Goal: Check status: Check status

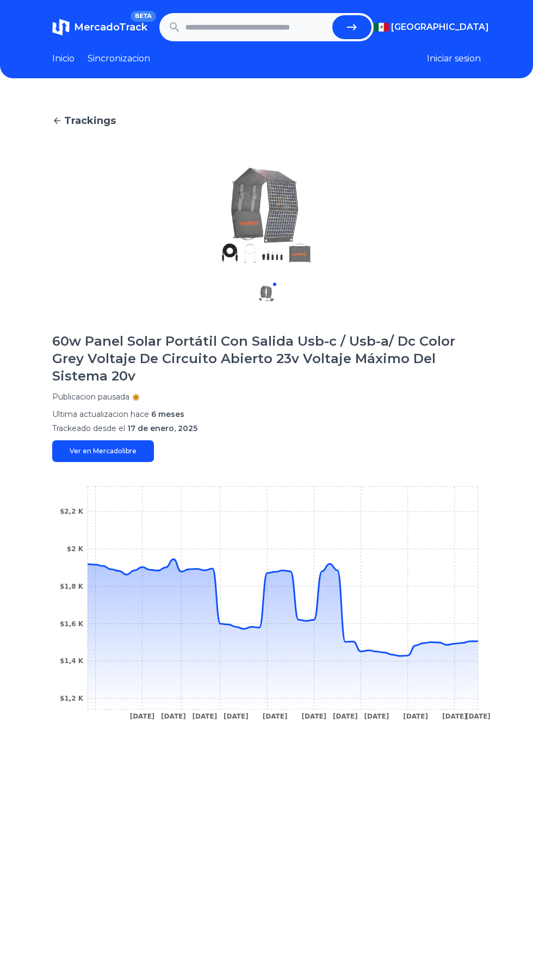
click at [111, 452] on link "Ver en Mercadolibre" at bounding box center [103, 451] width 102 height 22
click at [387, 655] on icon at bounding box center [282, 634] width 390 height 150
click at [383, 651] on circle at bounding box center [384, 652] width 4 height 4
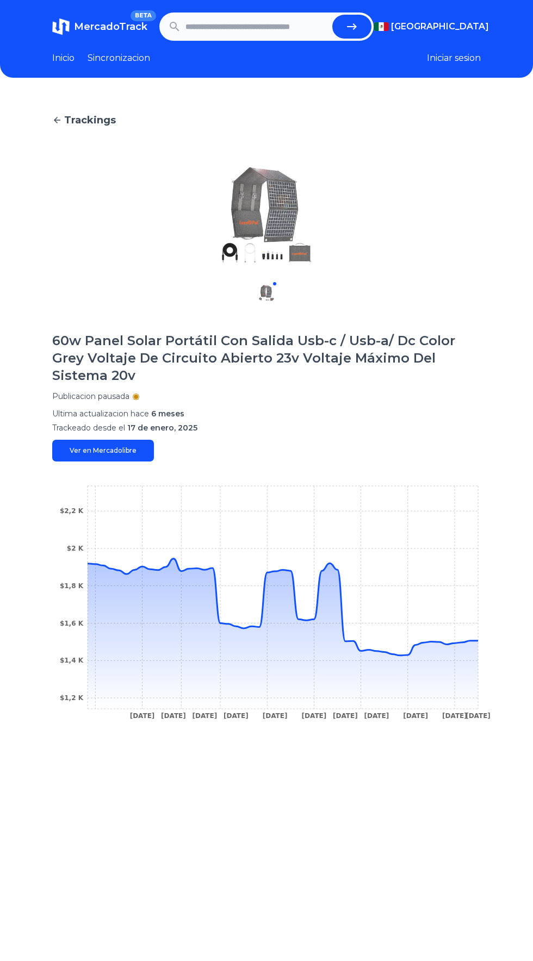
scroll to position [1, 0]
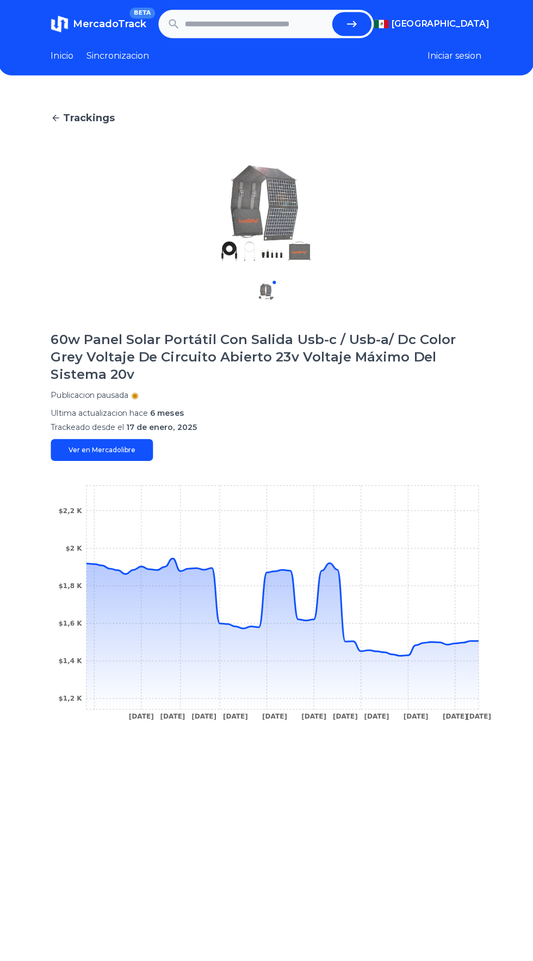
click at [242, 627] on icon at bounding box center [282, 607] width 390 height 97
click at [99, 573] on icon at bounding box center [282, 634] width 390 height 150
click at [249, 635] on icon at bounding box center [282, 634] width 390 height 150
click at [454, 643] on icon at bounding box center [282, 634] width 390 height 150
click at [476, 636] on icon "[DATE] [DATE] [DATE] [DATE] [DATE] [DATE] [DATE] [DATE] [DATE] [DATE] [DATE] $1…" at bounding box center [266, 605] width 428 height 245
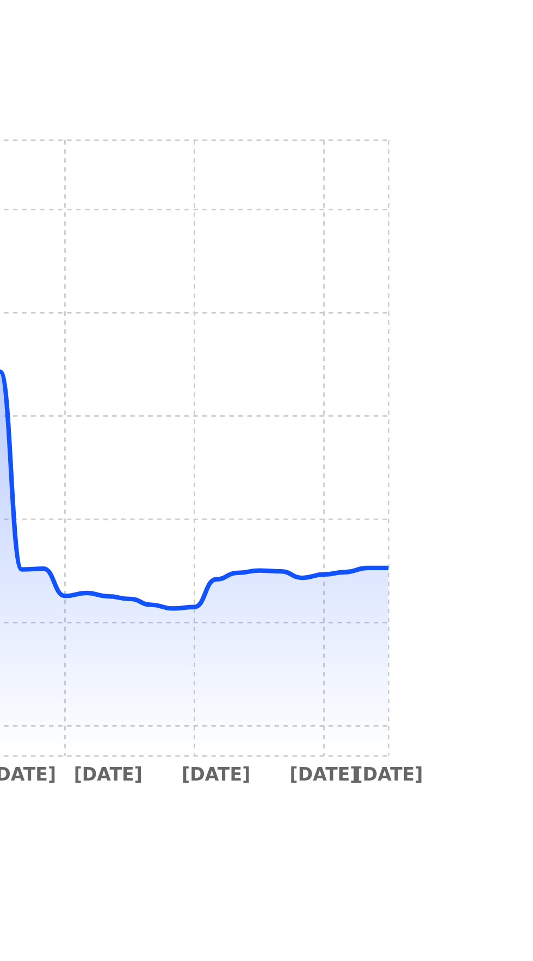
click at [470, 641] on icon at bounding box center [282, 607] width 390 height 97
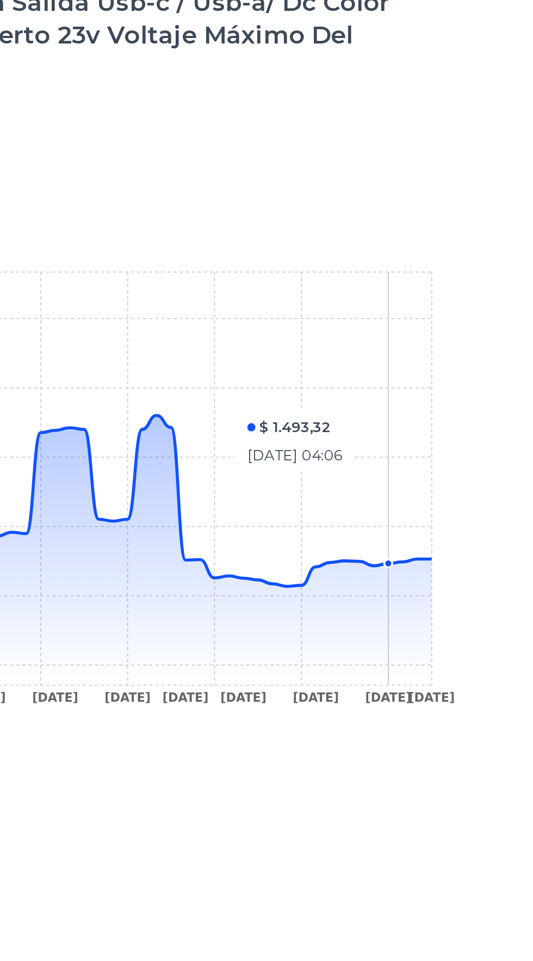
scroll to position [0, 0]
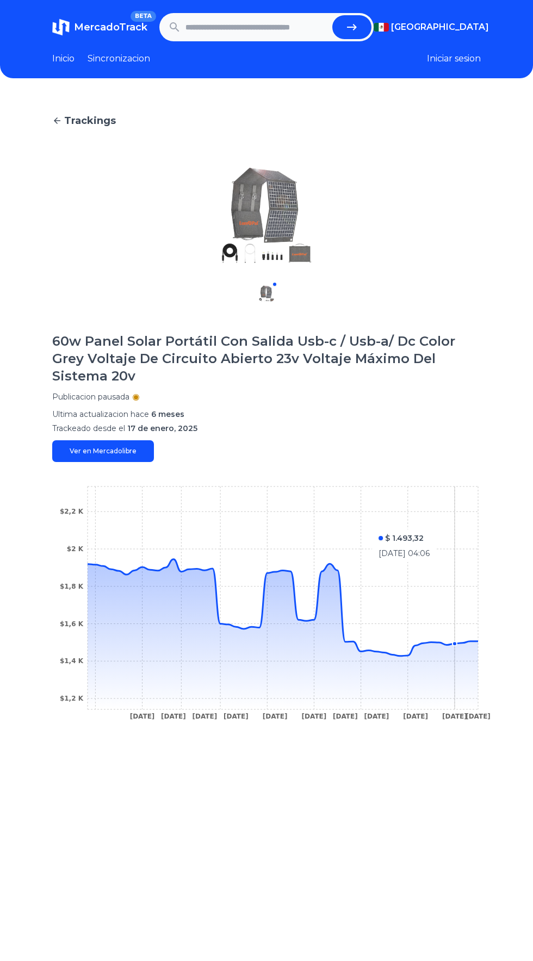
click at [268, 27] on input "text" at bounding box center [256, 27] width 142 height 24
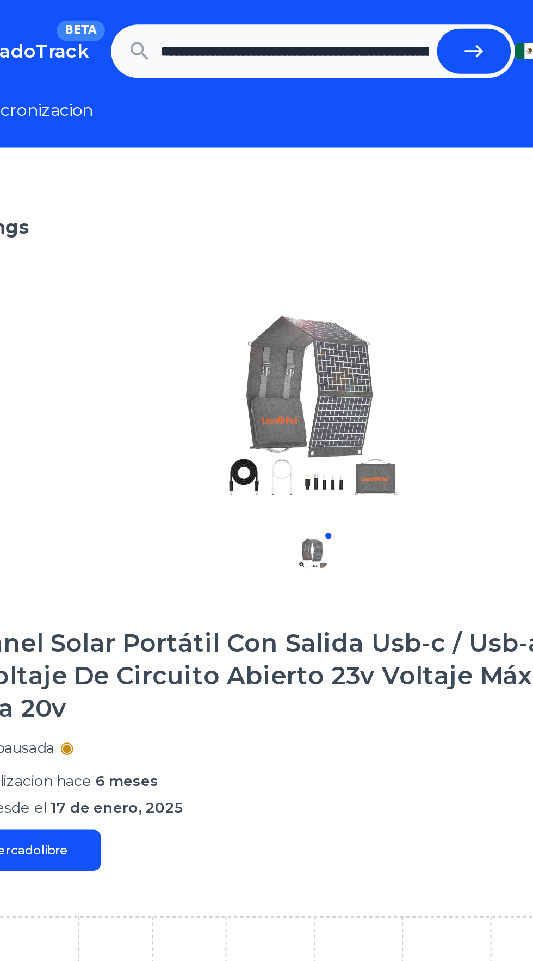
scroll to position [0, 452]
click at [354, 36] on button "submit" at bounding box center [351, 27] width 39 height 24
type input "**********"
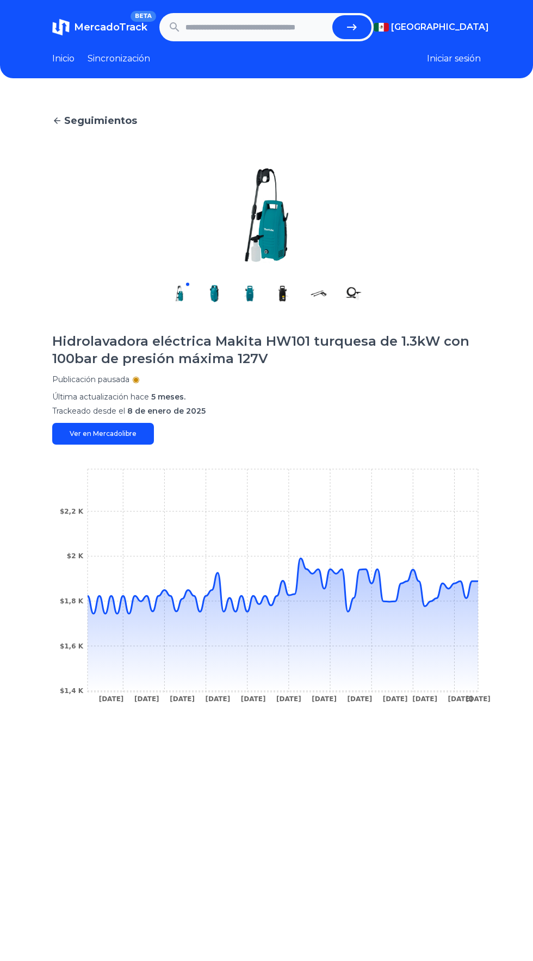
click at [483, 585] on div "Seguimientos Hidrolavadora eléctrica Makita HW101 turquesa de 1.3kW con 100bar …" at bounding box center [266, 576] width 533 height 961
click at [470, 592] on icon at bounding box center [282, 625] width 390 height 134
click at [471, 590] on icon at bounding box center [282, 625] width 390 height 134
click at [483, 577] on div "Seguimientos Hidrolavadora eléctrica Makita HW101 turquesa de 1.3kW con 100bar …" at bounding box center [266, 576] width 533 height 961
click at [477, 583] on icon at bounding box center [282, 625] width 390 height 134
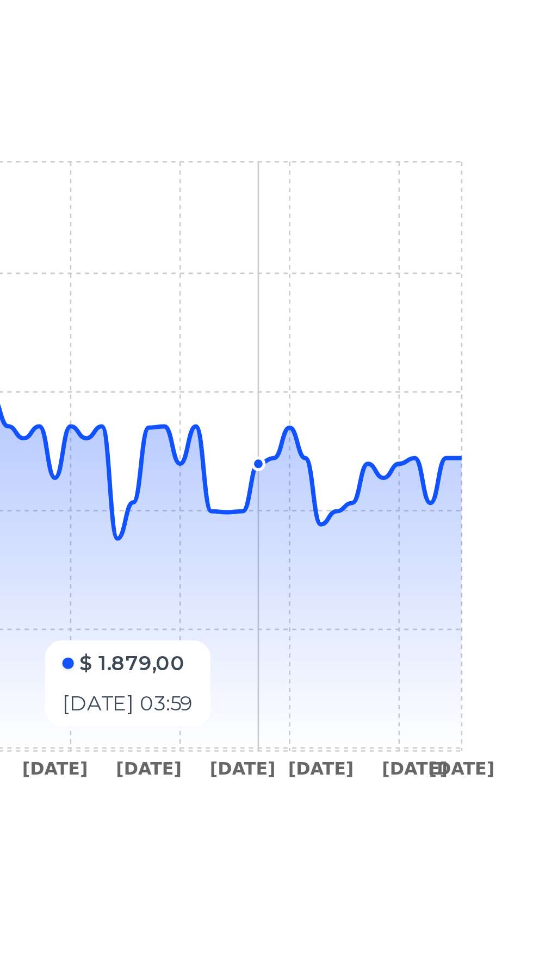
scroll to position [1, 0]
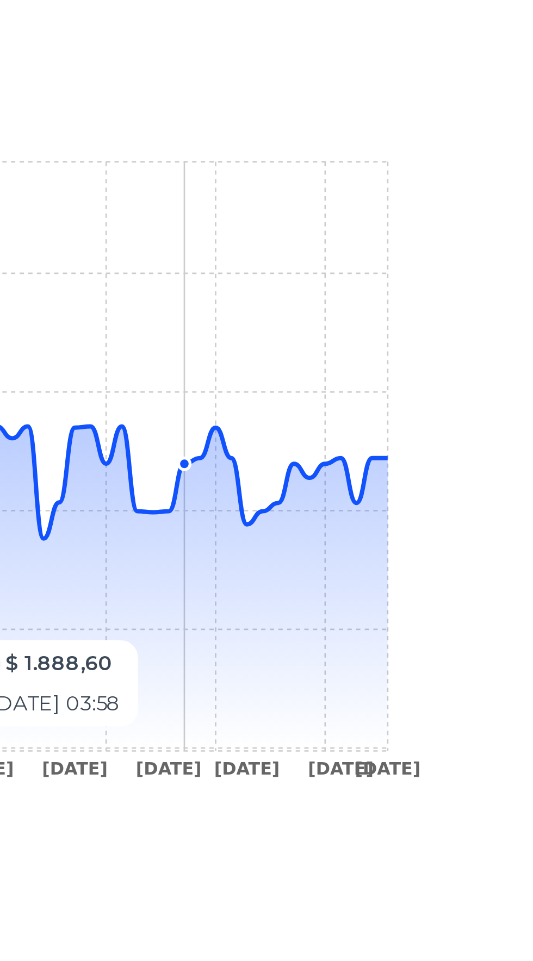
click at [469, 581] on icon "12 Jan 25 22 Jan 25 12 Feb 25 17 Feb 25 23 Feb 25 28 Feb 25 14 Mar 25 28 Mar 25…" at bounding box center [266, 587] width 428 height 245
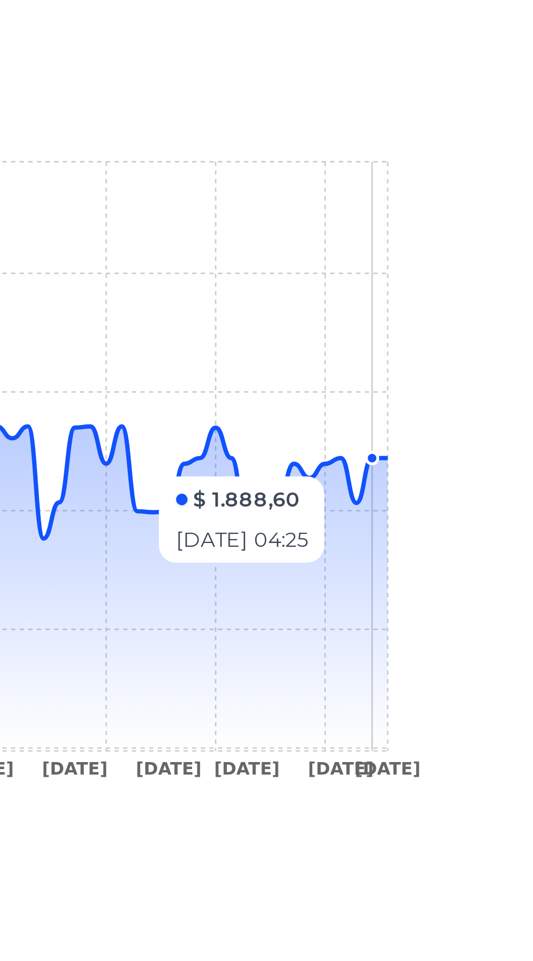
click at [472, 583] on icon at bounding box center [282, 624] width 390 height 134
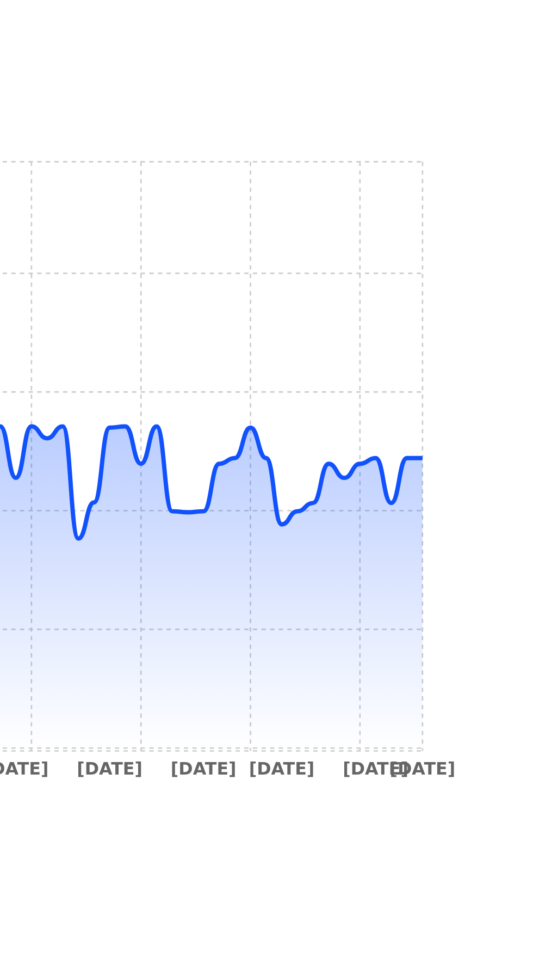
click at [478, 581] on icon "12 Jan 25 22 Jan 25 12 Feb 25 17 Feb 25 23 Feb 25 28 Feb 25 14 Mar 25 28 Mar 25…" at bounding box center [266, 587] width 428 height 245
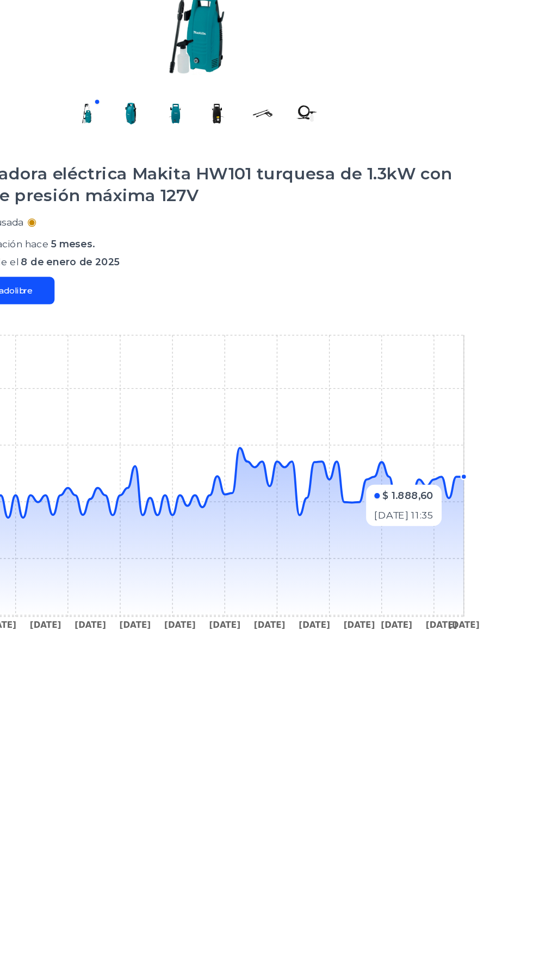
scroll to position [0, 0]
